Goal: Information Seeking & Learning: Learn about a topic

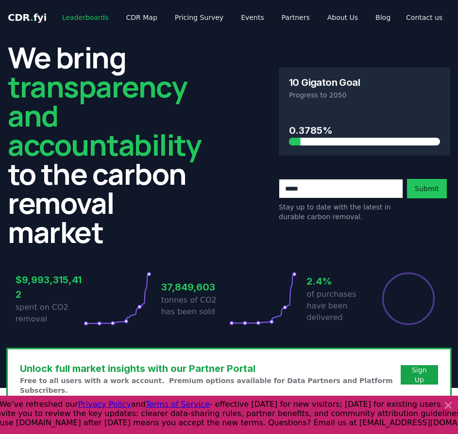
click at [84, 18] on link "Leaderboards" at bounding box center [85, 17] width 62 height 17
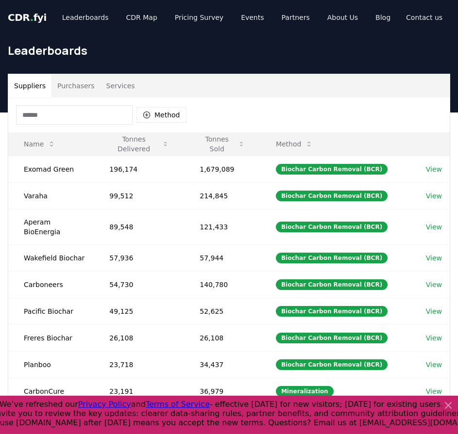
click at [76, 92] on button "Purchasers" at bounding box center [75, 85] width 49 height 23
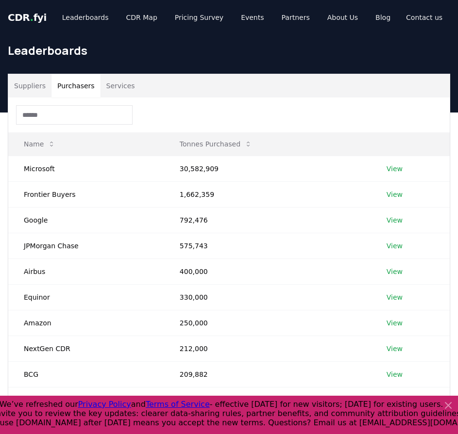
click at [123, 86] on button "Services" at bounding box center [120, 85] width 40 height 23
click at [73, 90] on button "Purchasers" at bounding box center [75, 85] width 49 height 23
click at [32, 87] on button "Suppliers" at bounding box center [29, 85] width 43 height 23
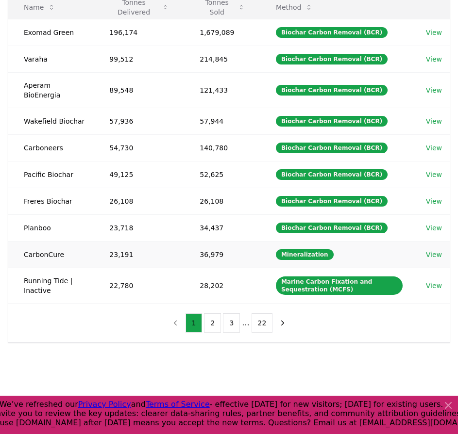
scroll to position [146, 0]
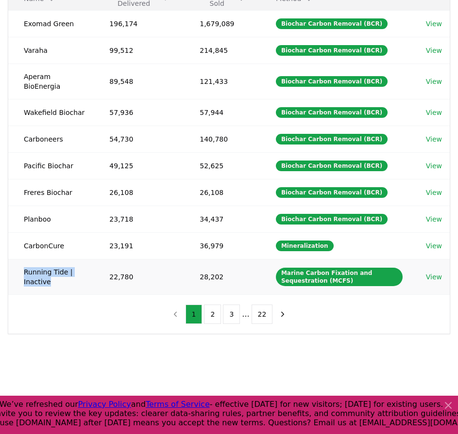
drag, startPoint x: 52, startPoint y: 274, endPoint x: 28, endPoint y: 264, distance: 26.8
click at [22, 265] on td "Running Tide | Inactive" at bounding box center [50, 276] width 85 height 35
click at [63, 268] on td "Running Tide | Inactive" at bounding box center [50, 276] width 85 height 35
click at [215, 305] on button "2" at bounding box center [212, 314] width 17 height 19
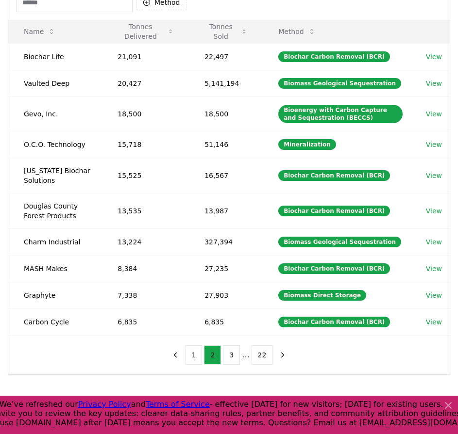
scroll to position [97, 0]
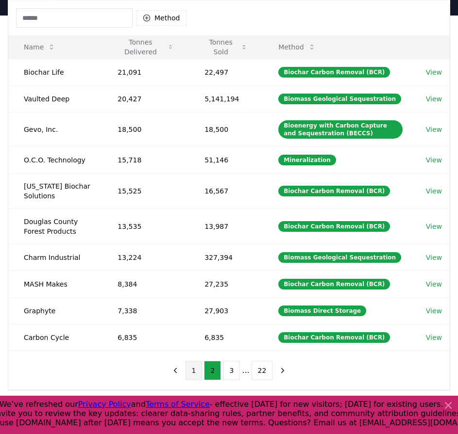
click at [198, 374] on button "1" at bounding box center [193, 370] width 17 height 19
